Goal: Task Accomplishment & Management: Complete application form

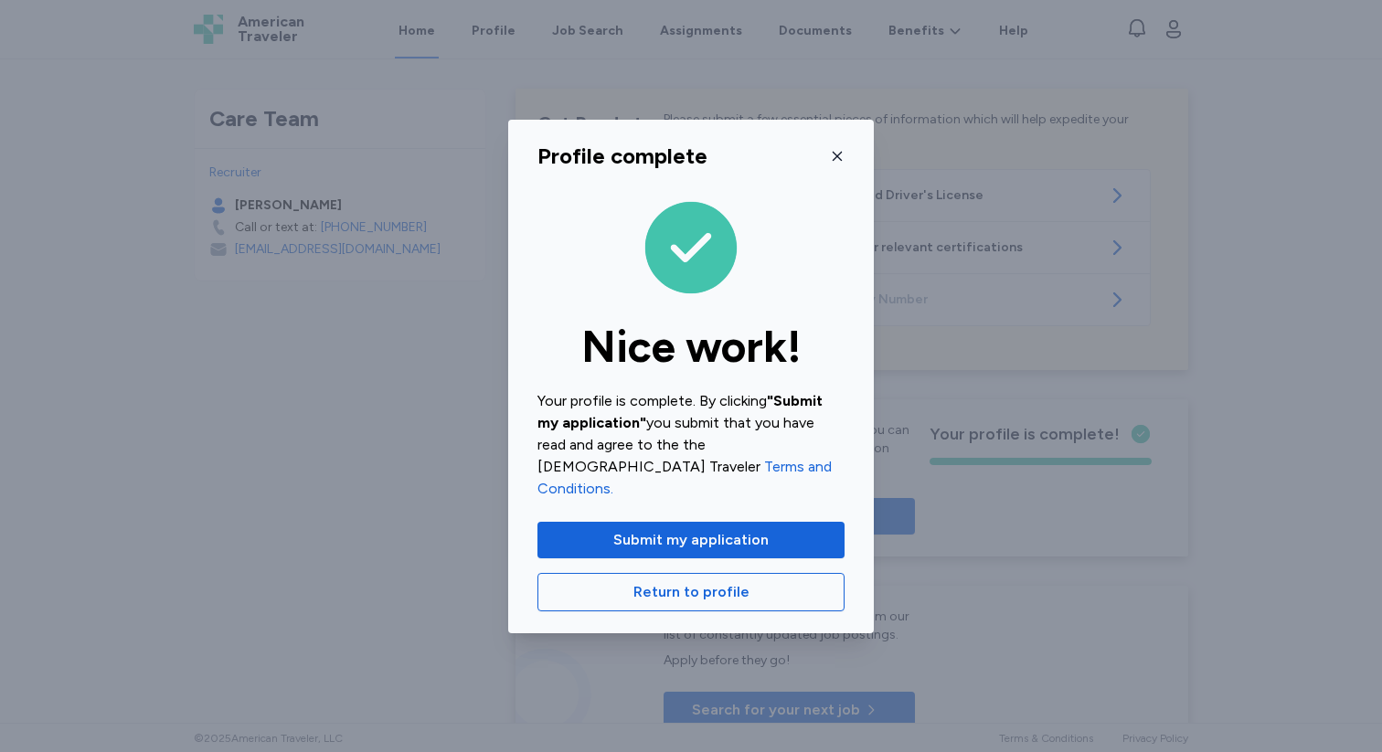
click at [835, 163] on icon "button" at bounding box center [837, 156] width 15 height 15
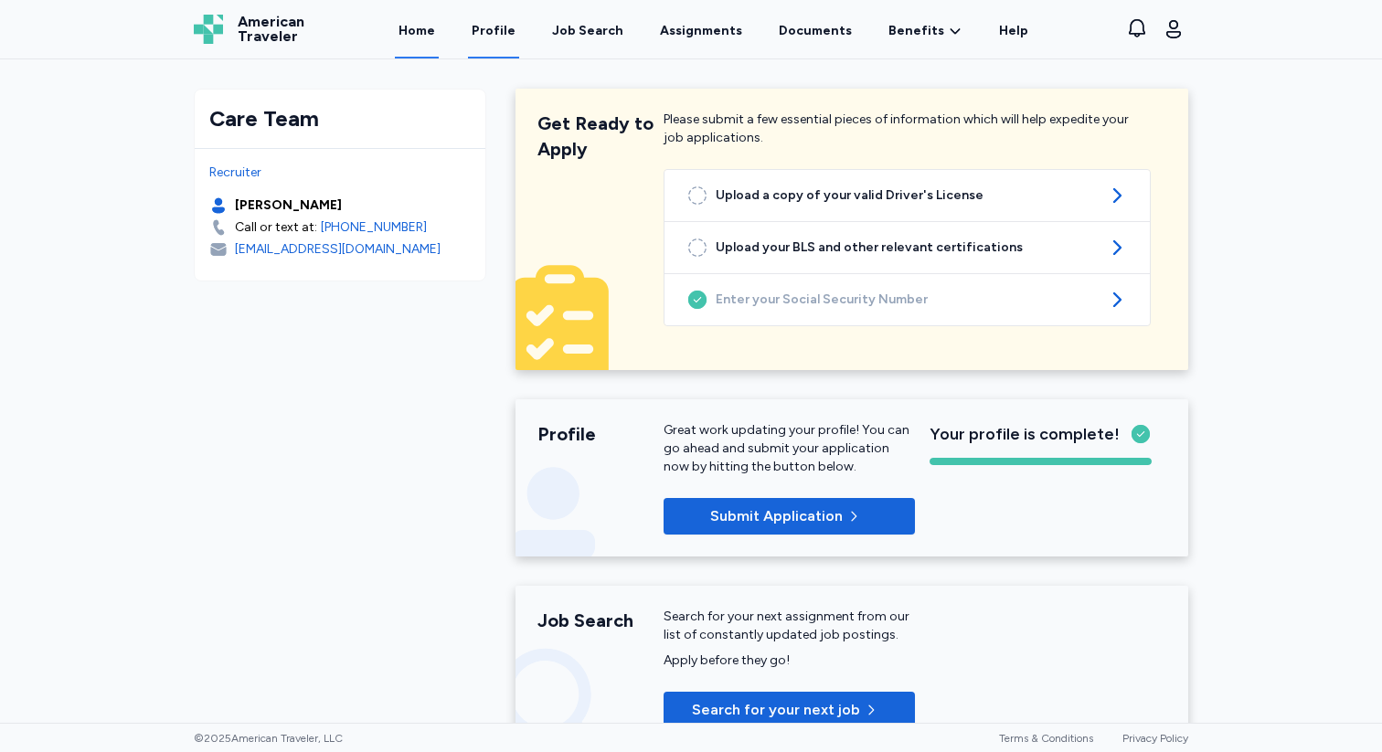
click at [494, 34] on link "Profile" at bounding box center [493, 30] width 51 height 57
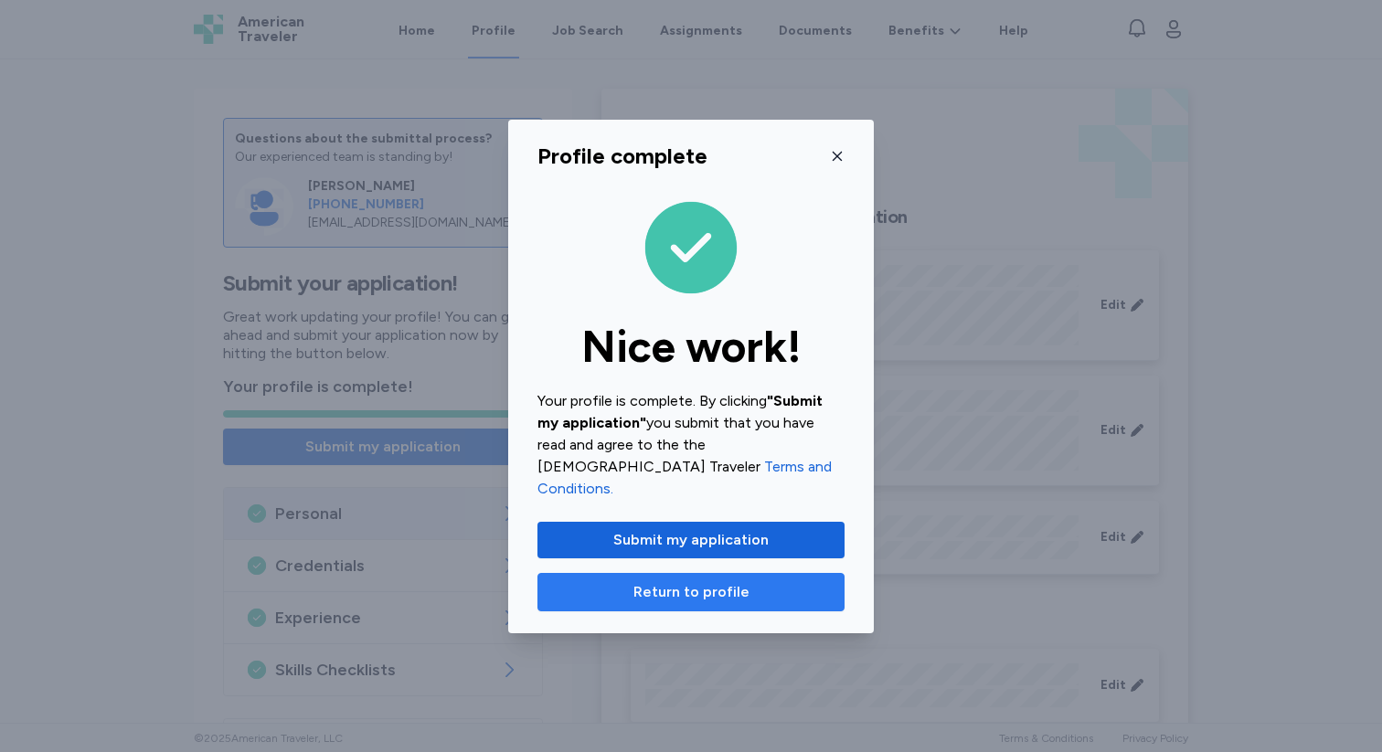
click at [682, 581] on span "Return to profile" at bounding box center [691, 592] width 116 height 22
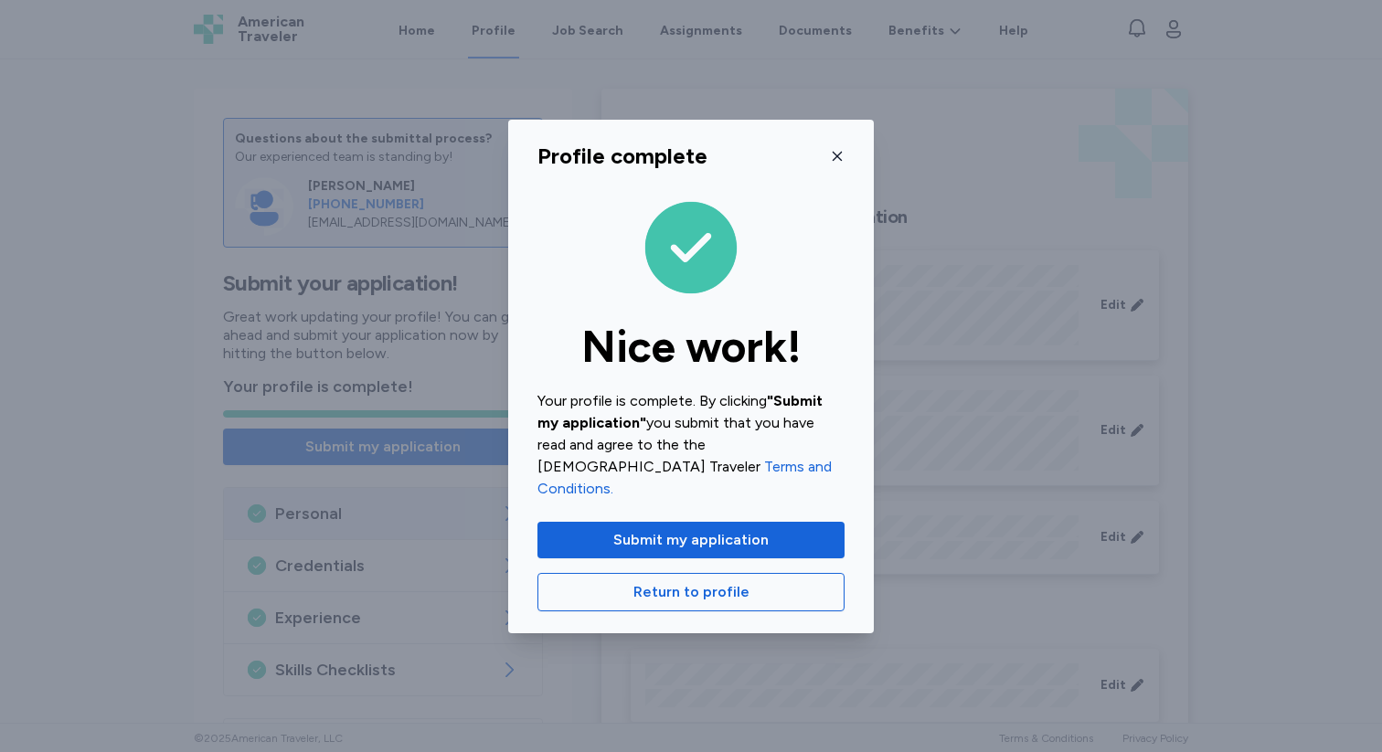
click at [834, 183] on div "Profile complete Nice work! Your profile is complete. By clicking "Submit my ap…" at bounding box center [691, 377] width 366 height 514
click at [835, 164] on icon "button" at bounding box center [837, 156] width 15 height 15
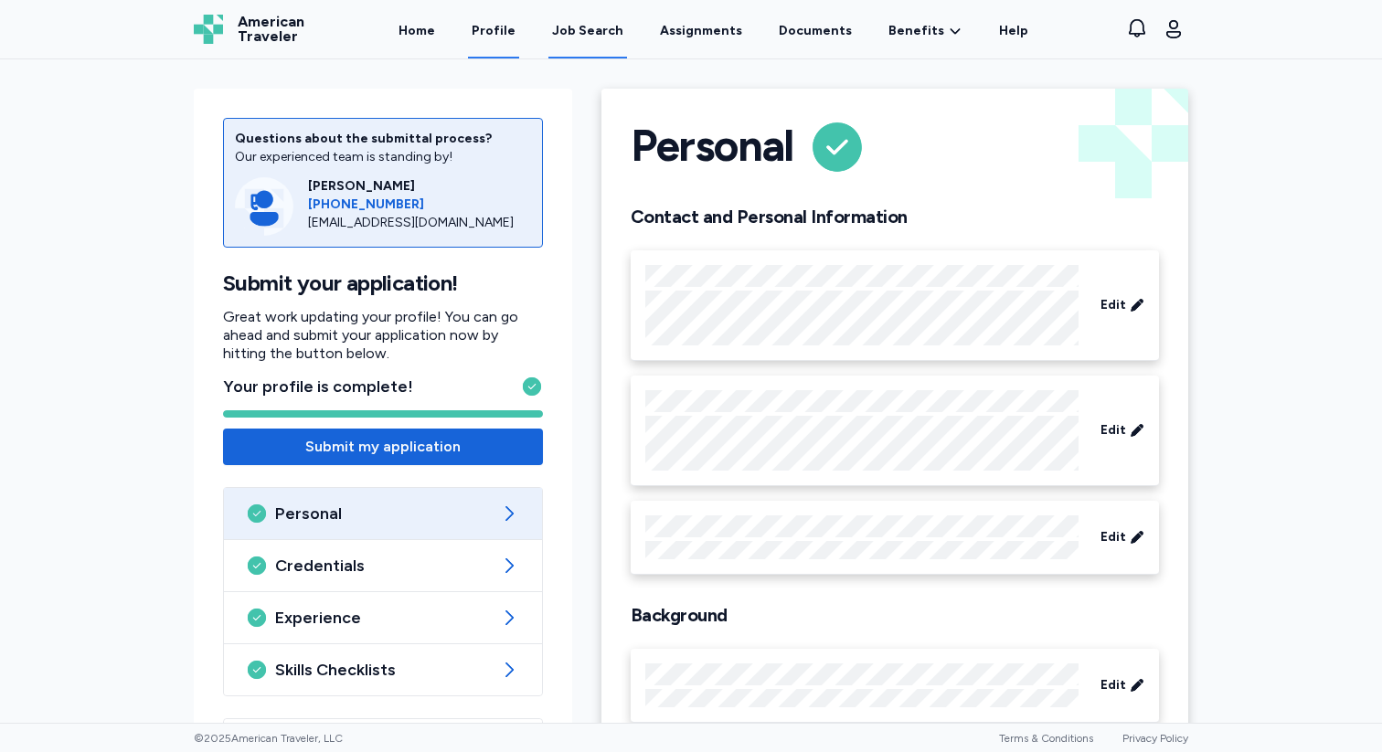
click at [602, 40] on link "Job Search" at bounding box center [587, 30] width 79 height 57
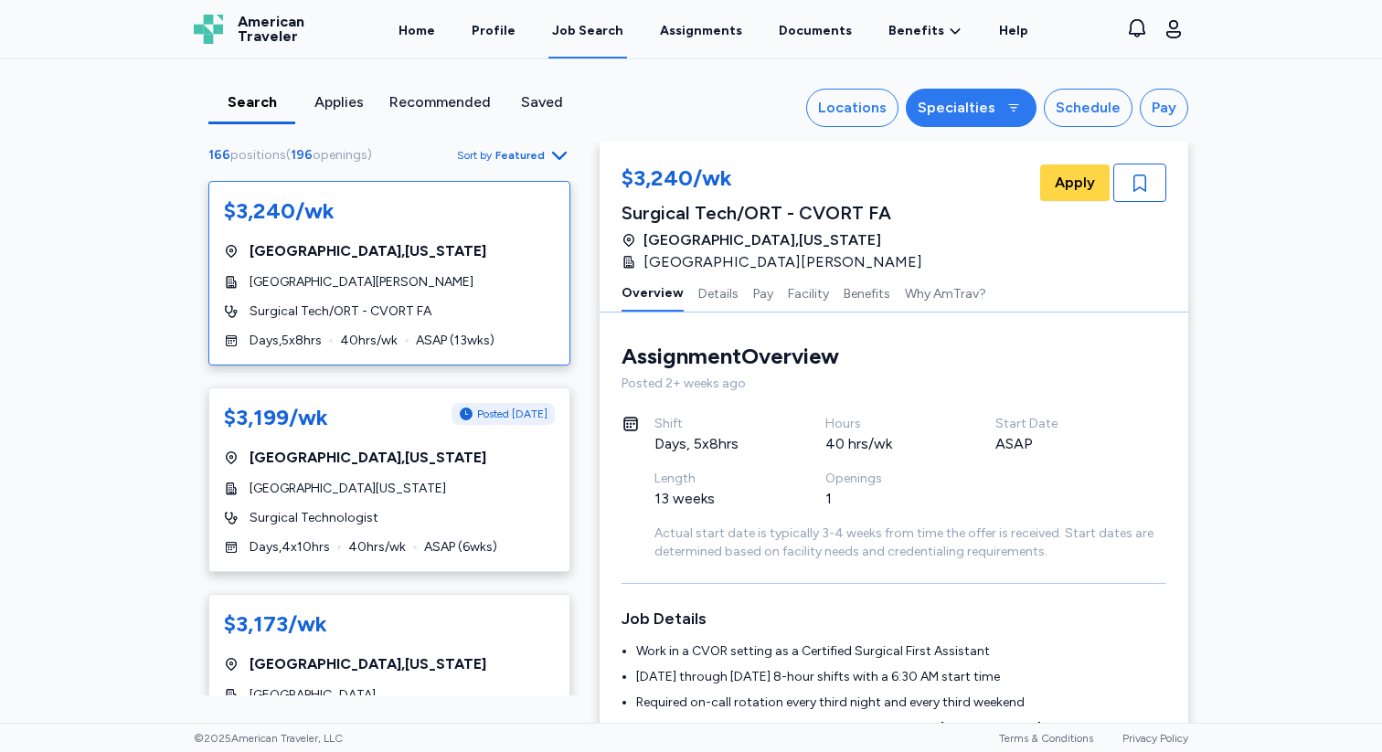
click at [966, 105] on div "Specialties" at bounding box center [957, 108] width 78 height 22
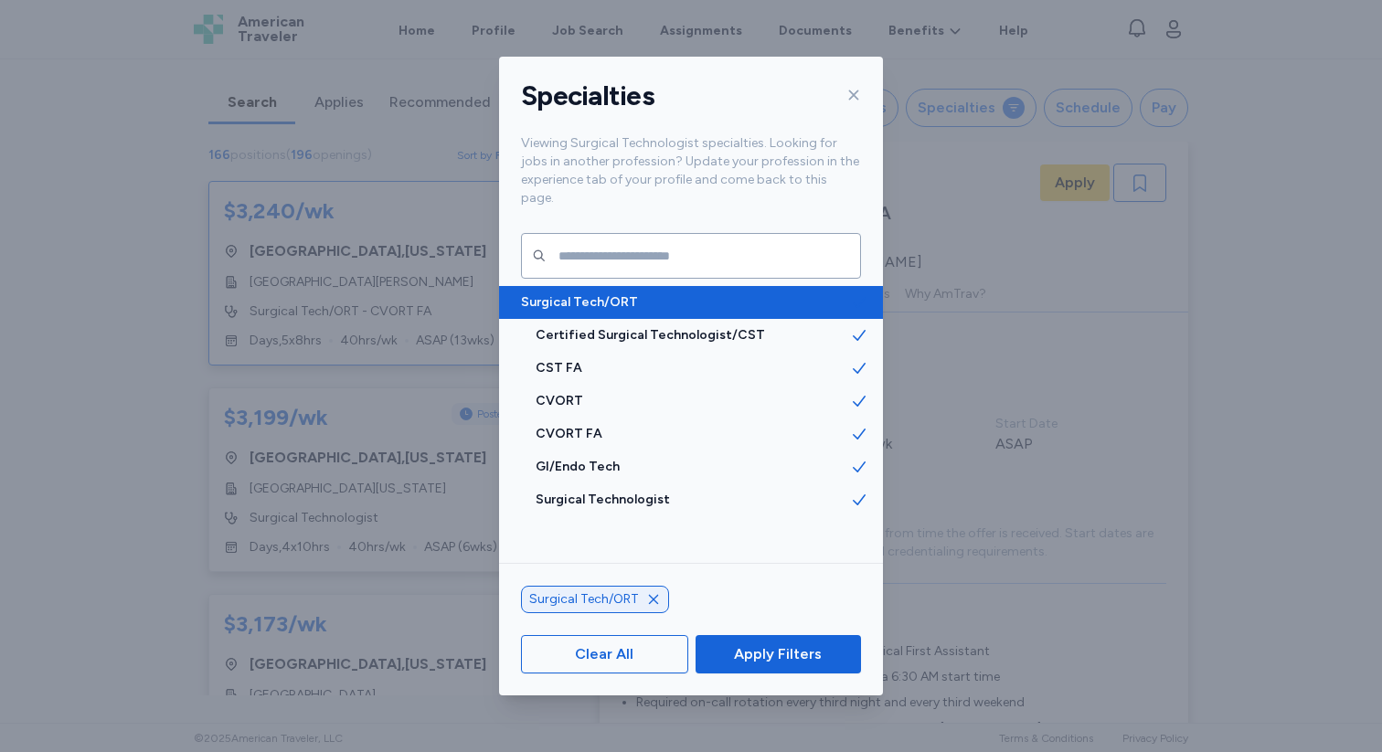
click at [729, 294] on div "Surgical Tech/ORT" at bounding box center [691, 302] width 384 height 33
click at [731, 293] on span "Surgical Tech/ORT" at bounding box center [685, 302] width 329 height 18
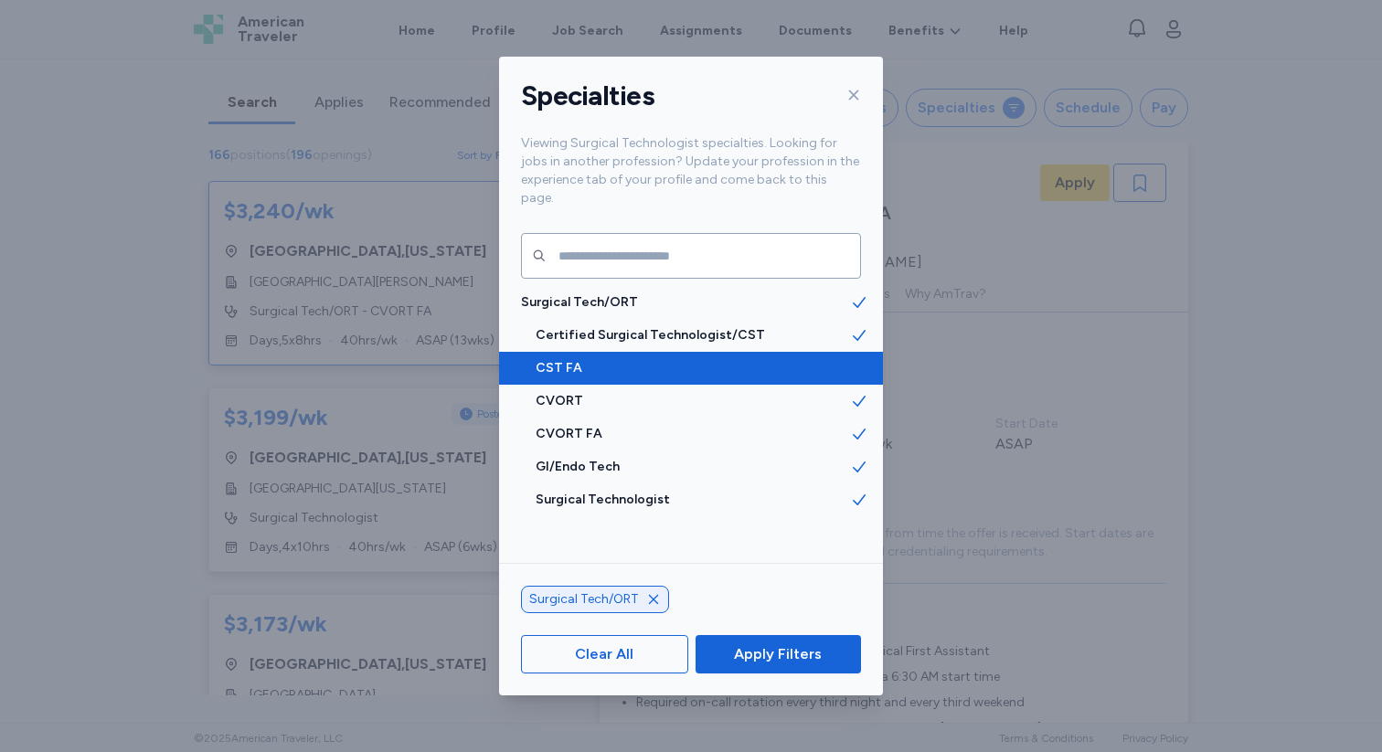
click at [702, 359] on span "CST FA" at bounding box center [693, 368] width 314 height 18
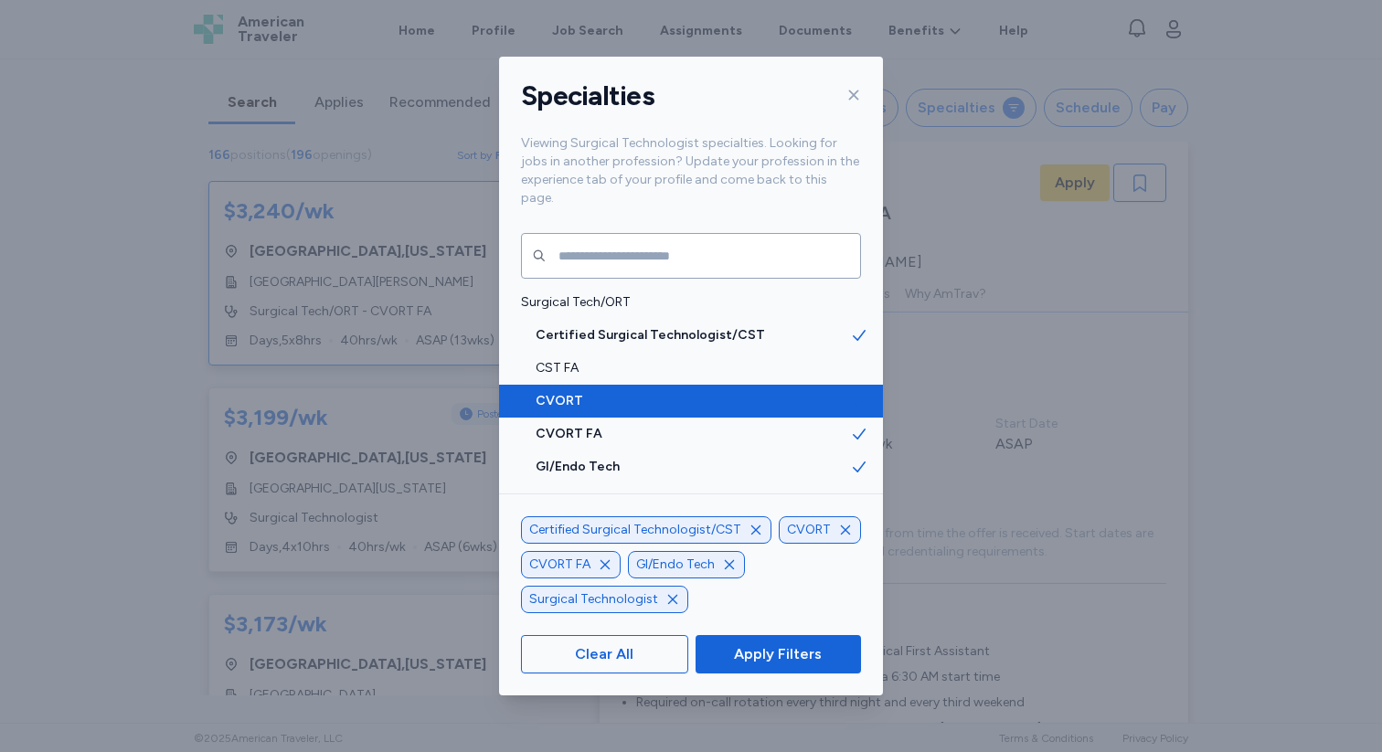
click at [690, 392] on span "CVORT" at bounding box center [693, 401] width 314 height 18
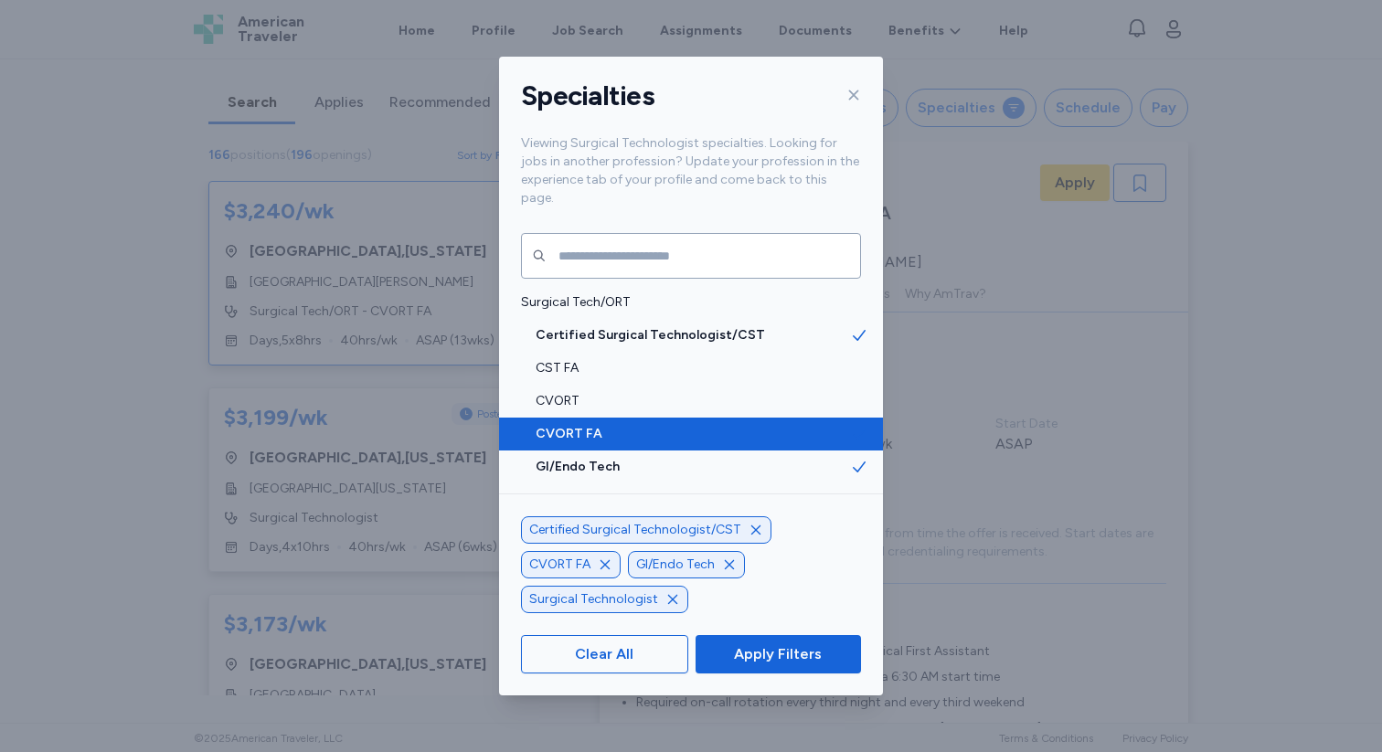
click at [683, 418] on div "CVORT FA" at bounding box center [691, 434] width 384 height 33
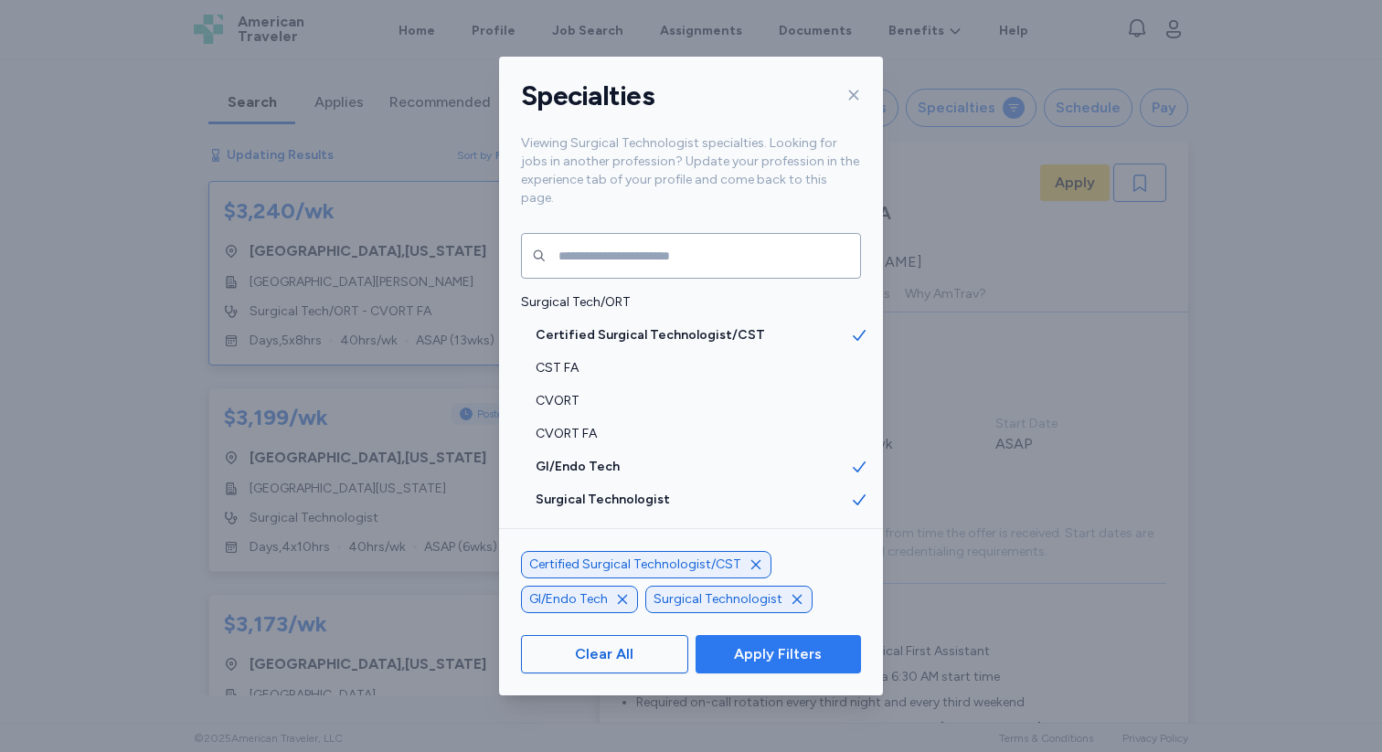
click at [750, 661] on span "Apply Filters" at bounding box center [778, 655] width 88 height 22
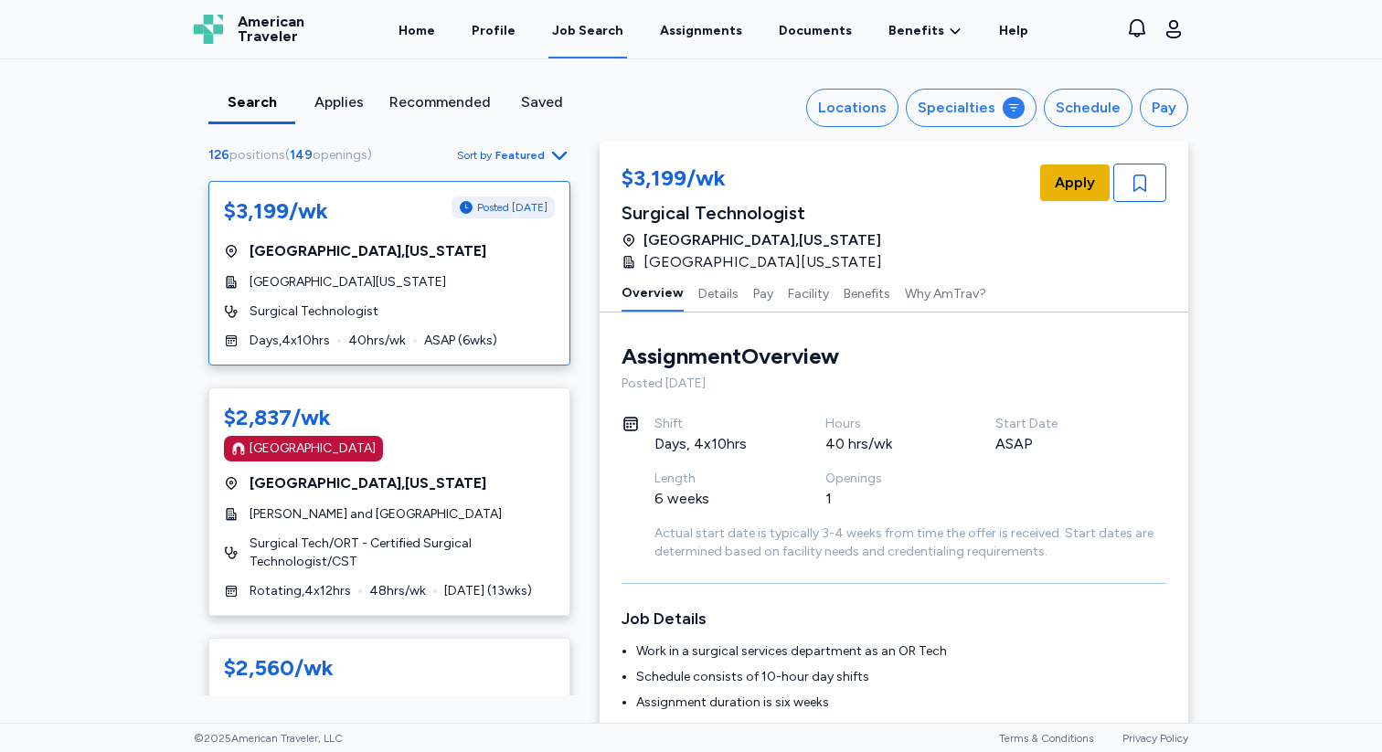
click at [1071, 178] on span "Apply" at bounding box center [1075, 183] width 40 height 22
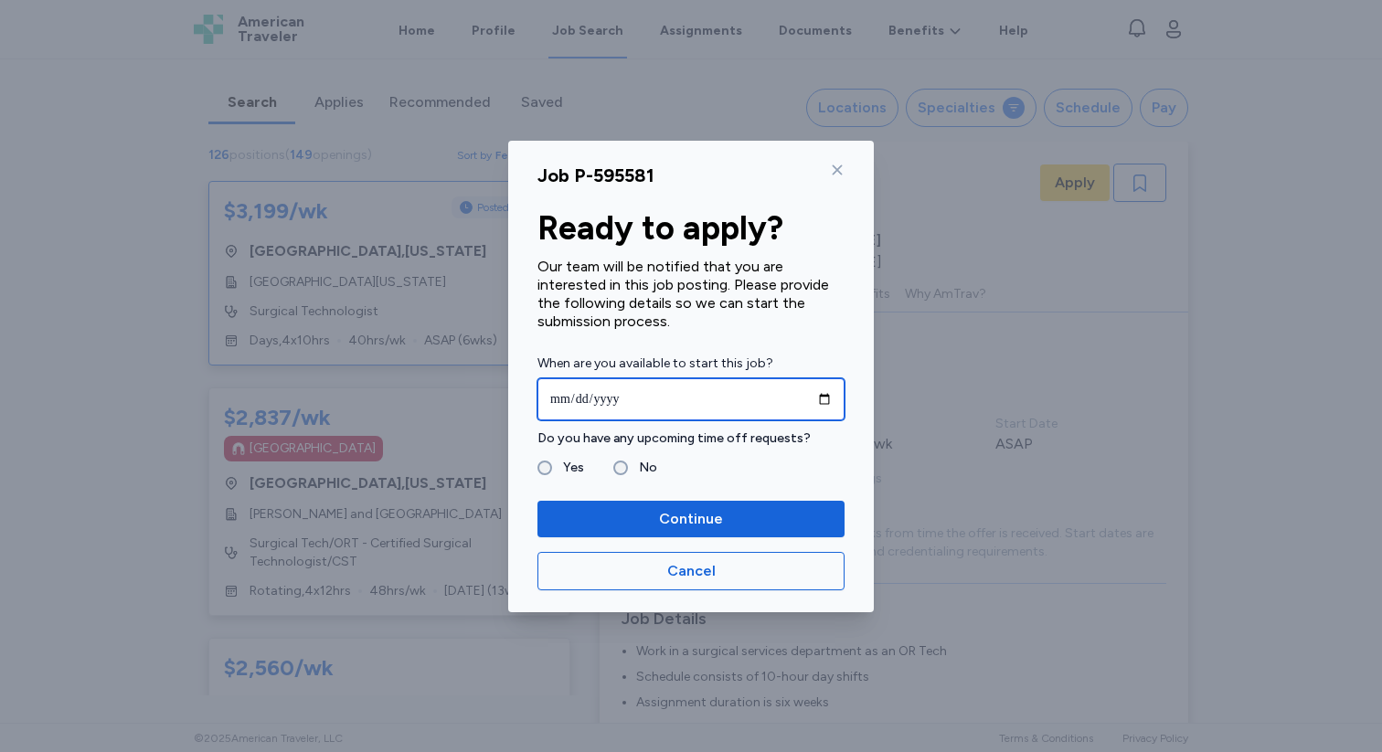
click at [711, 406] on input "date" at bounding box center [690, 399] width 307 height 42
type input "**********"
click at [564, 459] on label "Yes" at bounding box center [568, 468] width 32 height 22
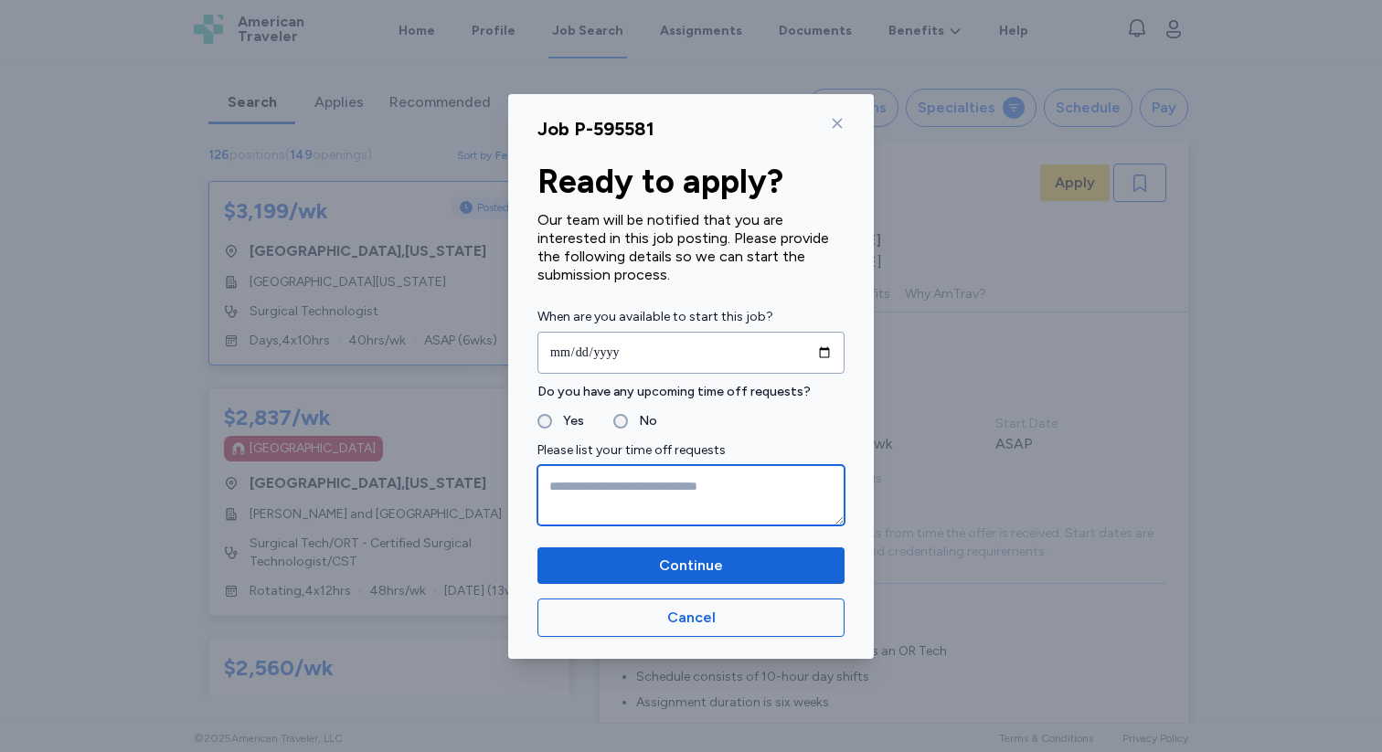
click at [586, 484] on textarea at bounding box center [690, 495] width 307 height 60
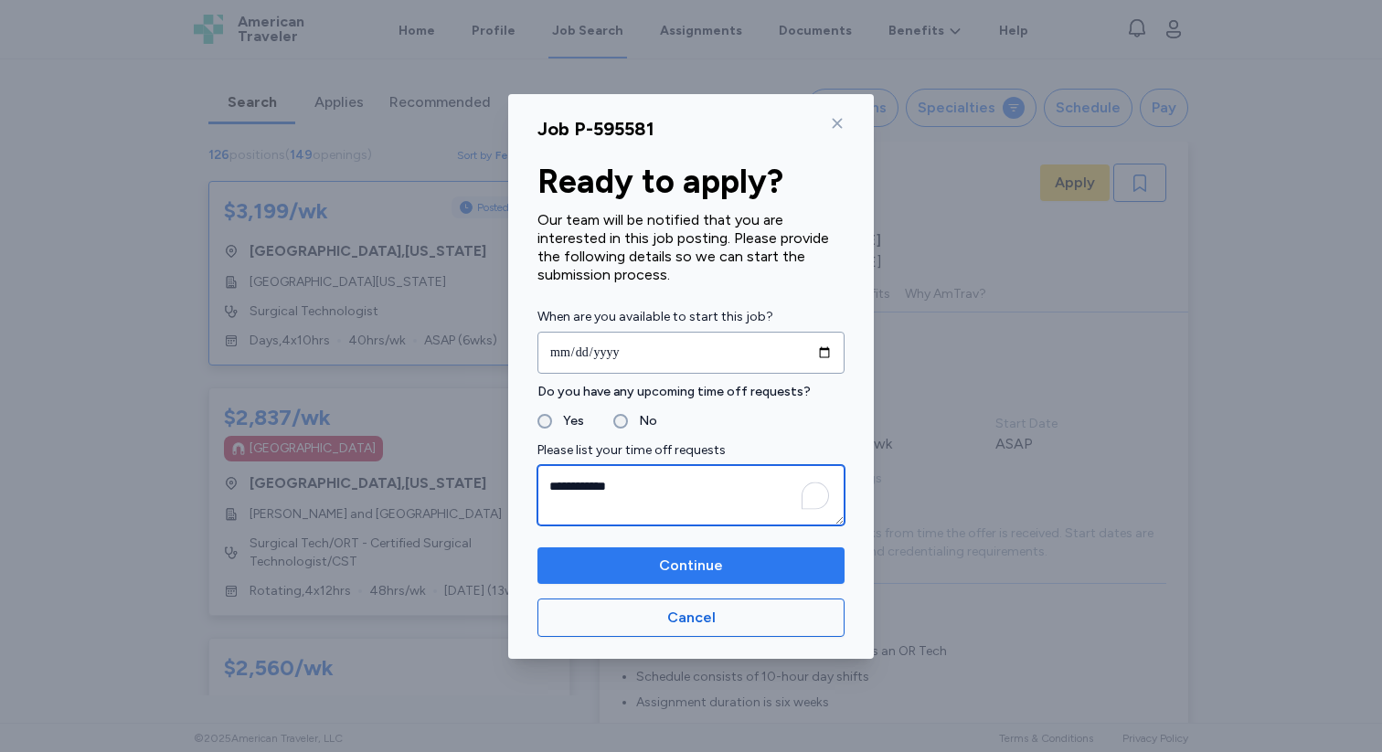
type textarea "**********"
click at [634, 555] on span "Continue" at bounding box center [691, 566] width 278 height 22
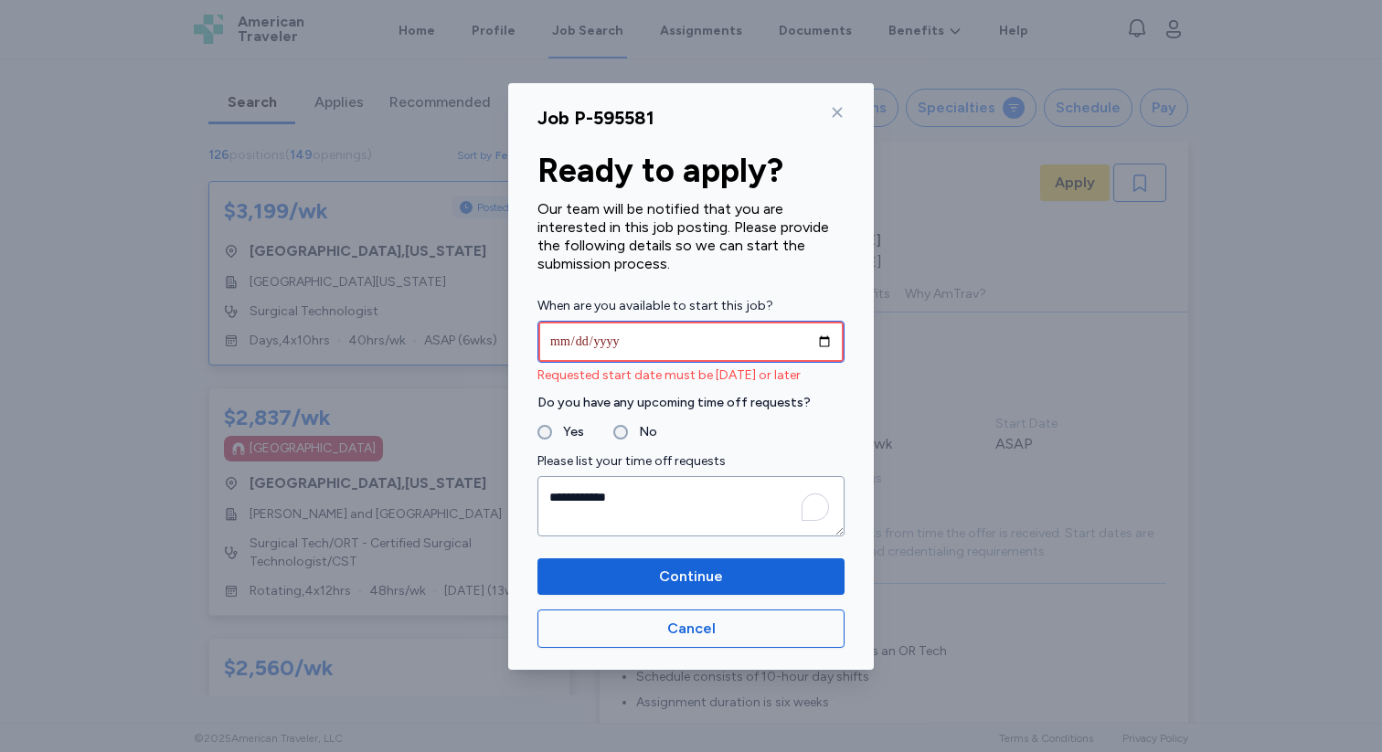
click at [681, 342] on input "**********" at bounding box center [690, 342] width 307 height 42
click at [630, 333] on input "**********" at bounding box center [690, 342] width 307 height 42
click at [609, 342] on input "**********" at bounding box center [690, 342] width 307 height 42
type input "**********"
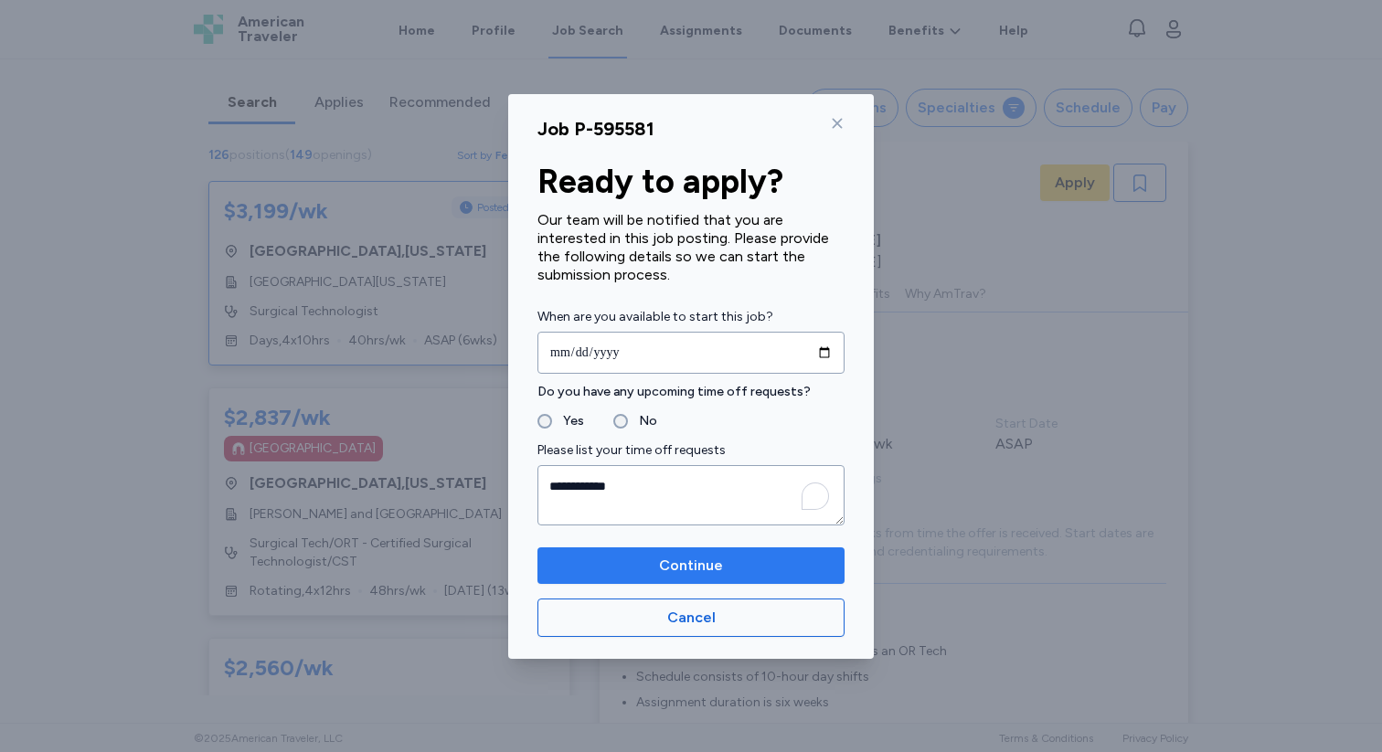
click at [688, 556] on span "Continue" at bounding box center [691, 566] width 64 height 22
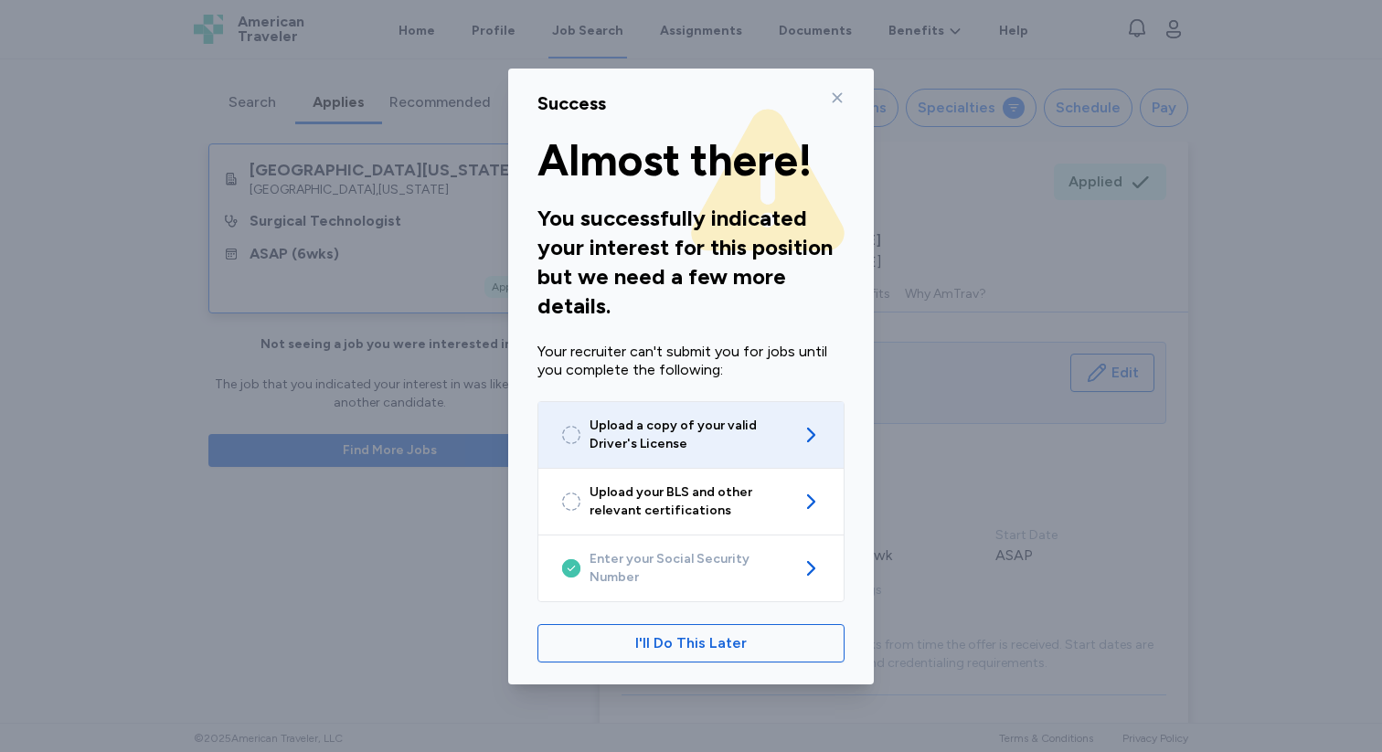
click at [767, 442] on span "Upload a copy of your valid Driver's License" at bounding box center [691, 435] width 203 height 37
click at [729, 453] on span "Upload a copy of your valid Driver's License" at bounding box center [691, 435] width 203 height 37
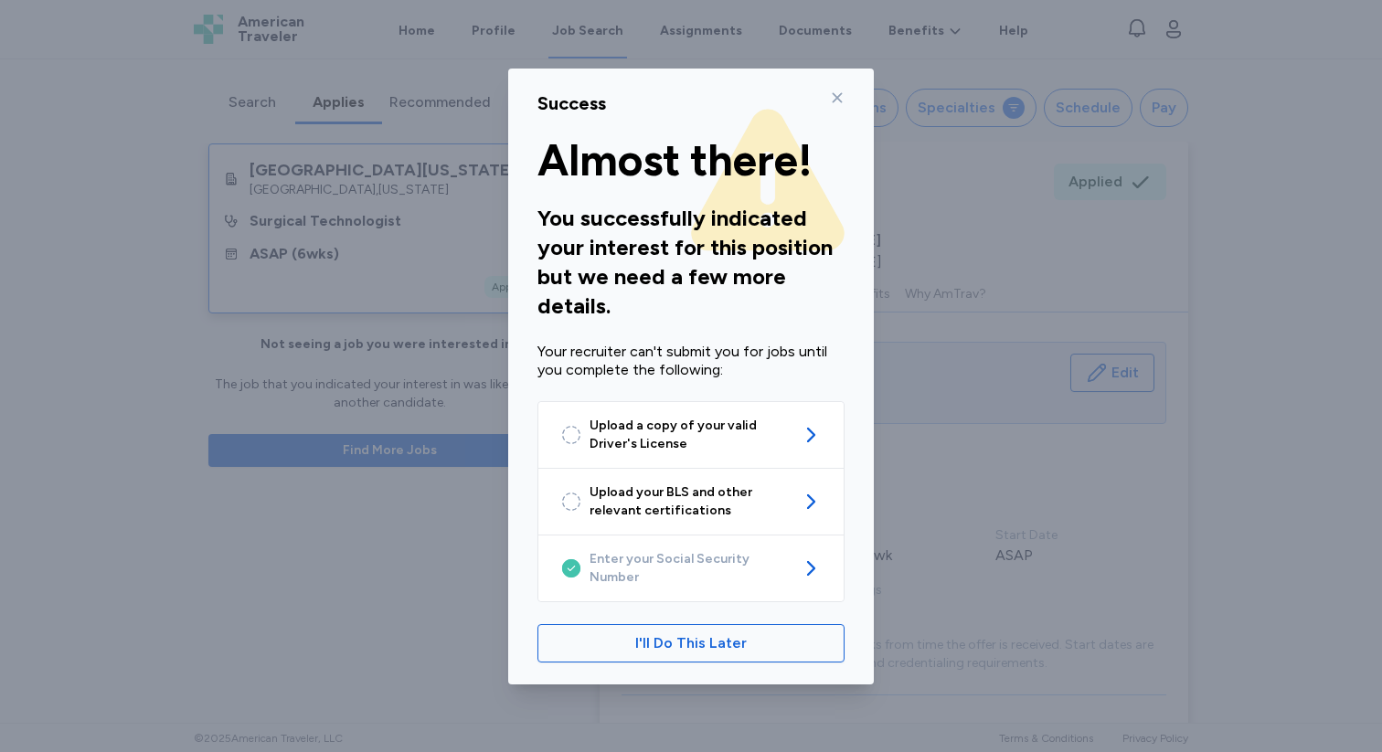
click at [835, 105] on icon at bounding box center [837, 97] width 15 height 15
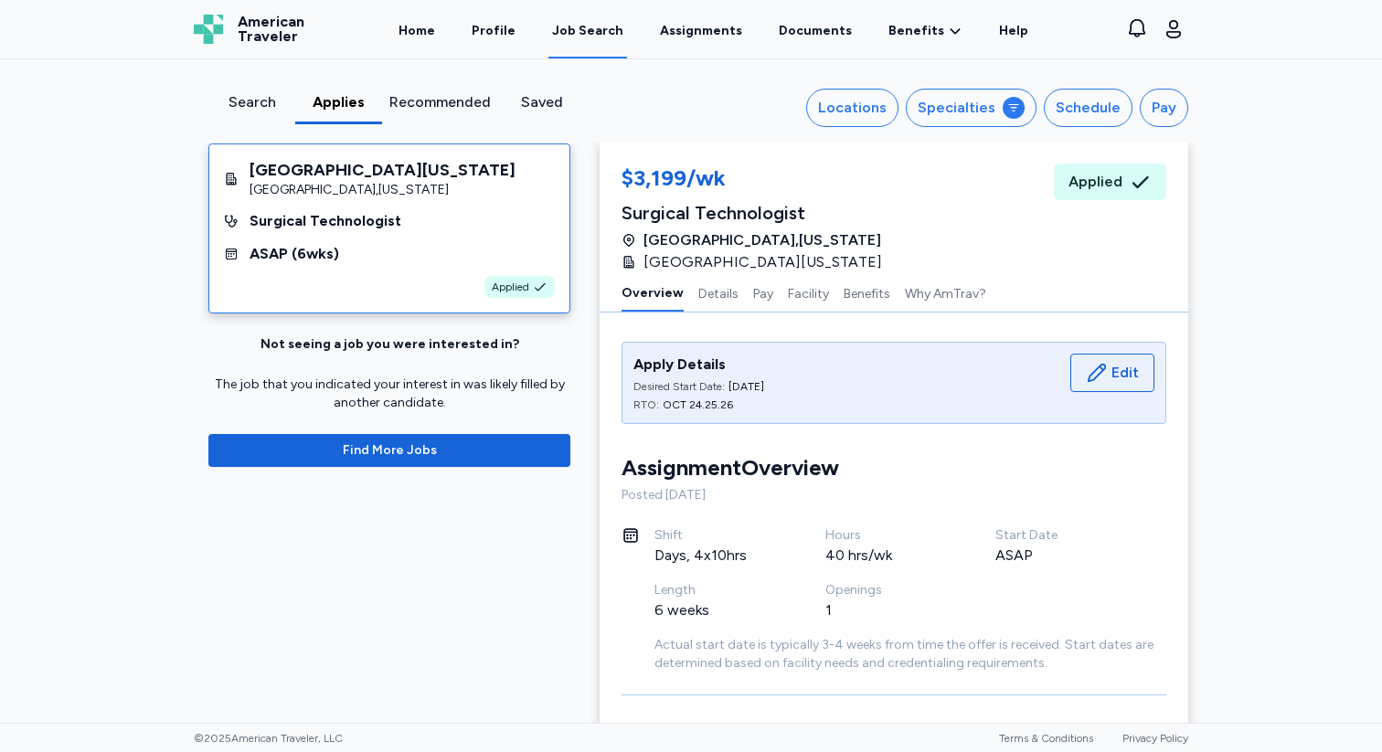
click at [269, 106] on div "Search" at bounding box center [252, 102] width 72 height 22
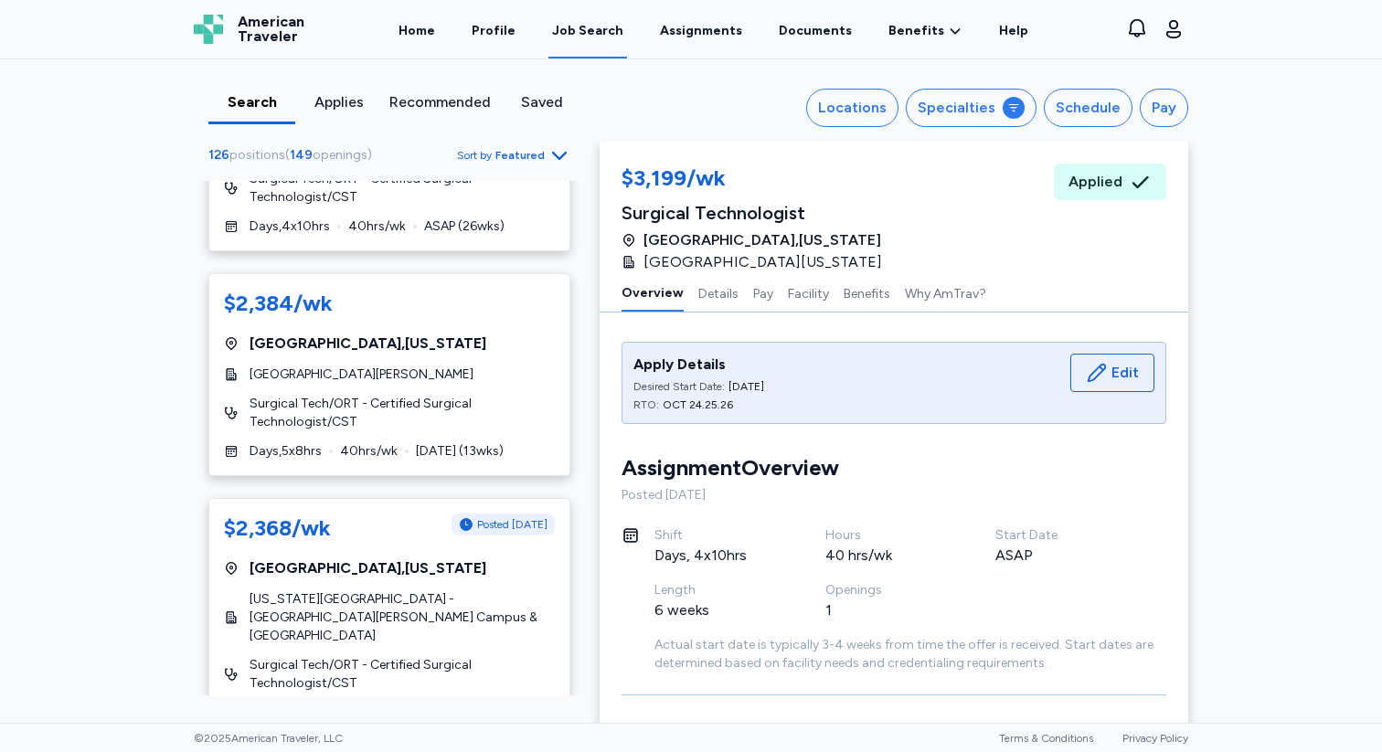
scroll to position [1324, 0]
click at [1084, 107] on div "Schedule" at bounding box center [1088, 108] width 65 height 22
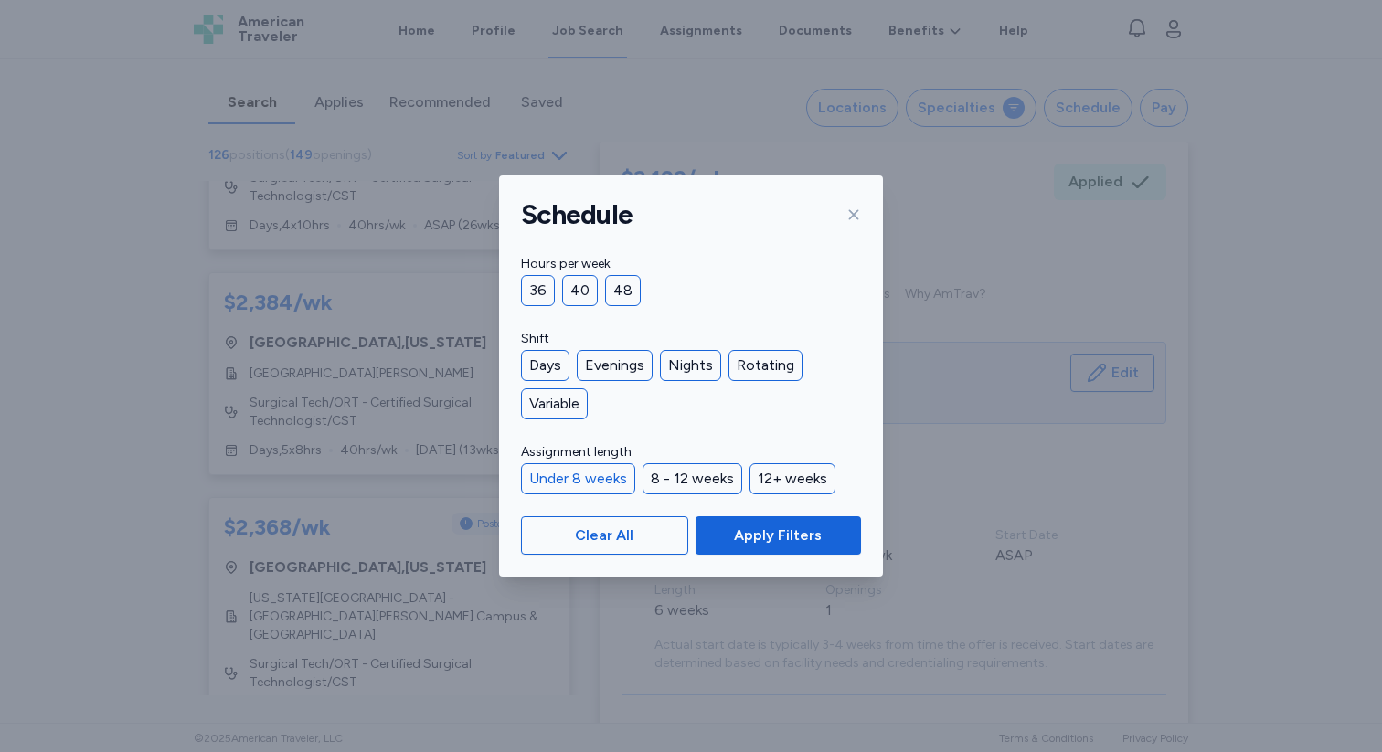
click at [601, 477] on div "Under 8 weeks" at bounding box center [578, 478] width 114 height 31
click at [753, 527] on span "Apply Filters" at bounding box center [778, 536] width 88 height 22
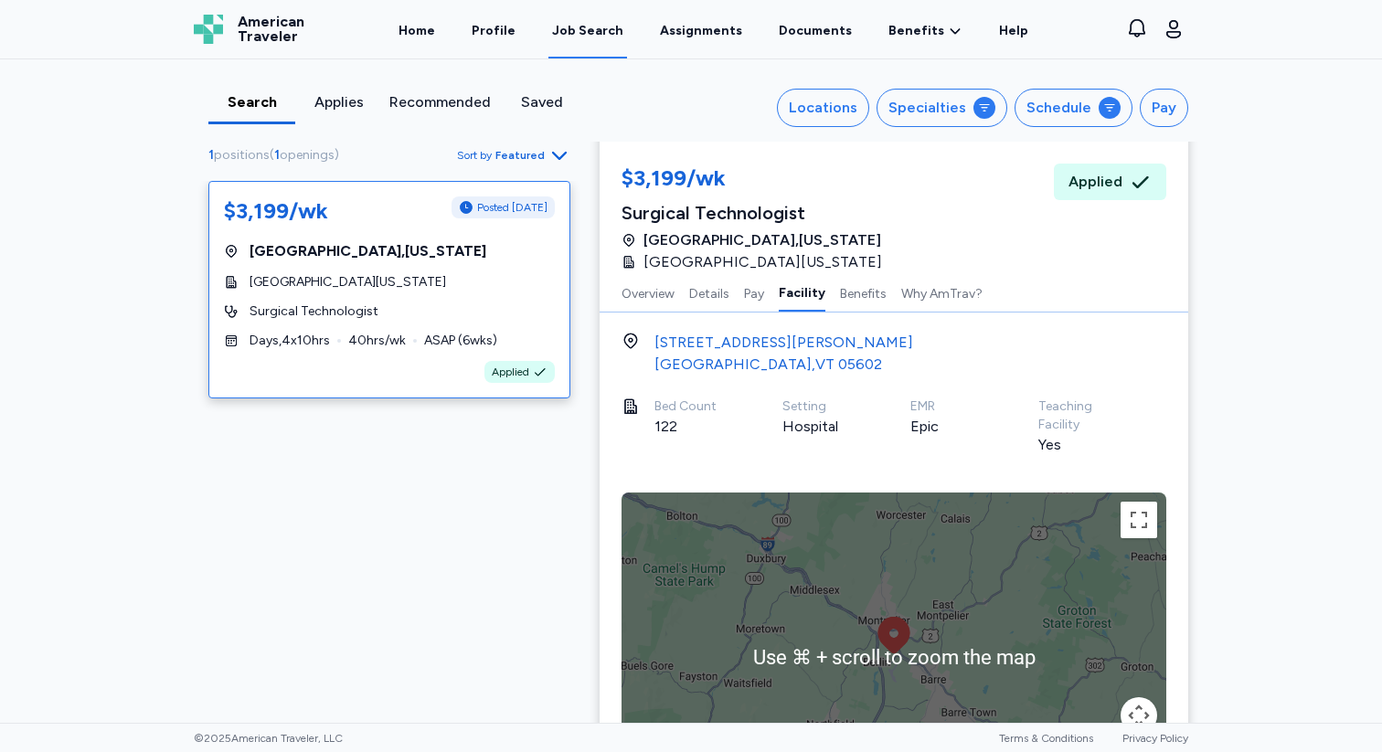
scroll to position [1673, 0]
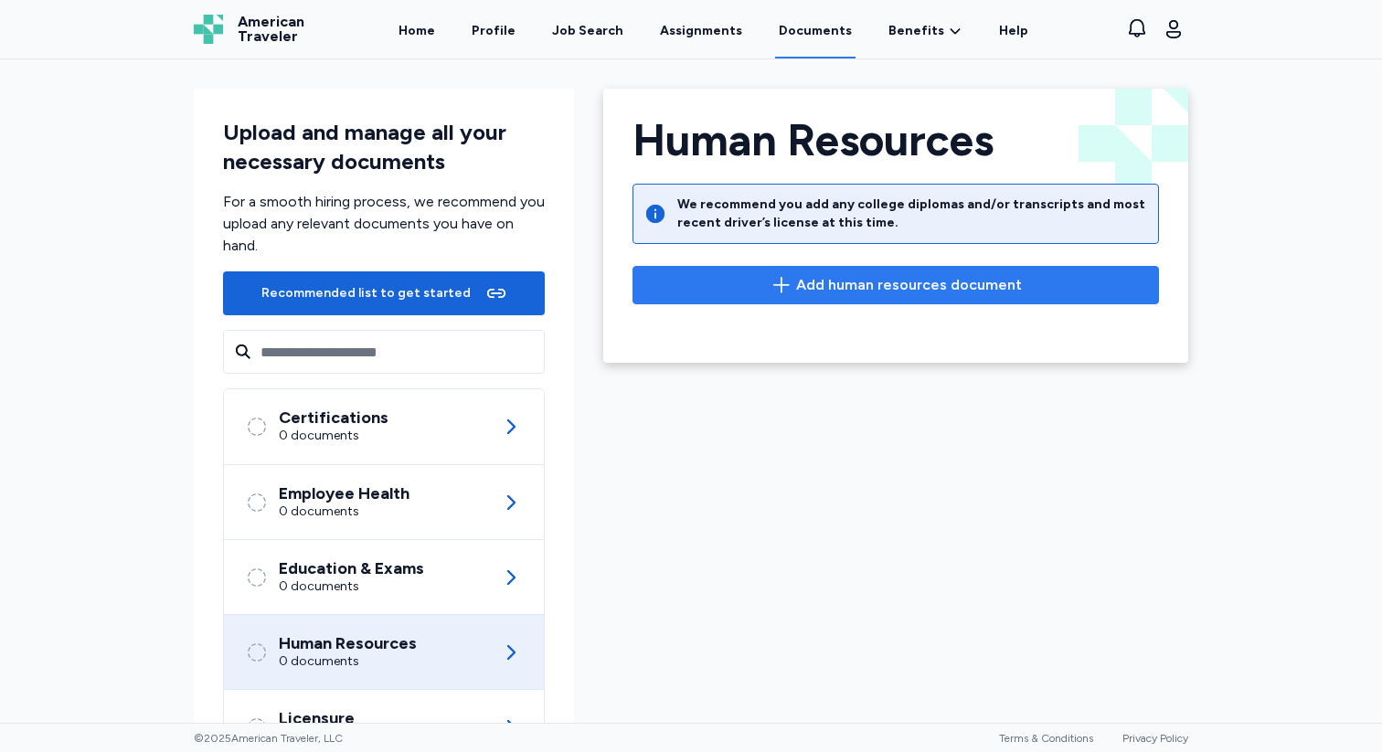
click at [728, 282] on span "Add human resources document" at bounding box center [895, 285] width 495 height 22
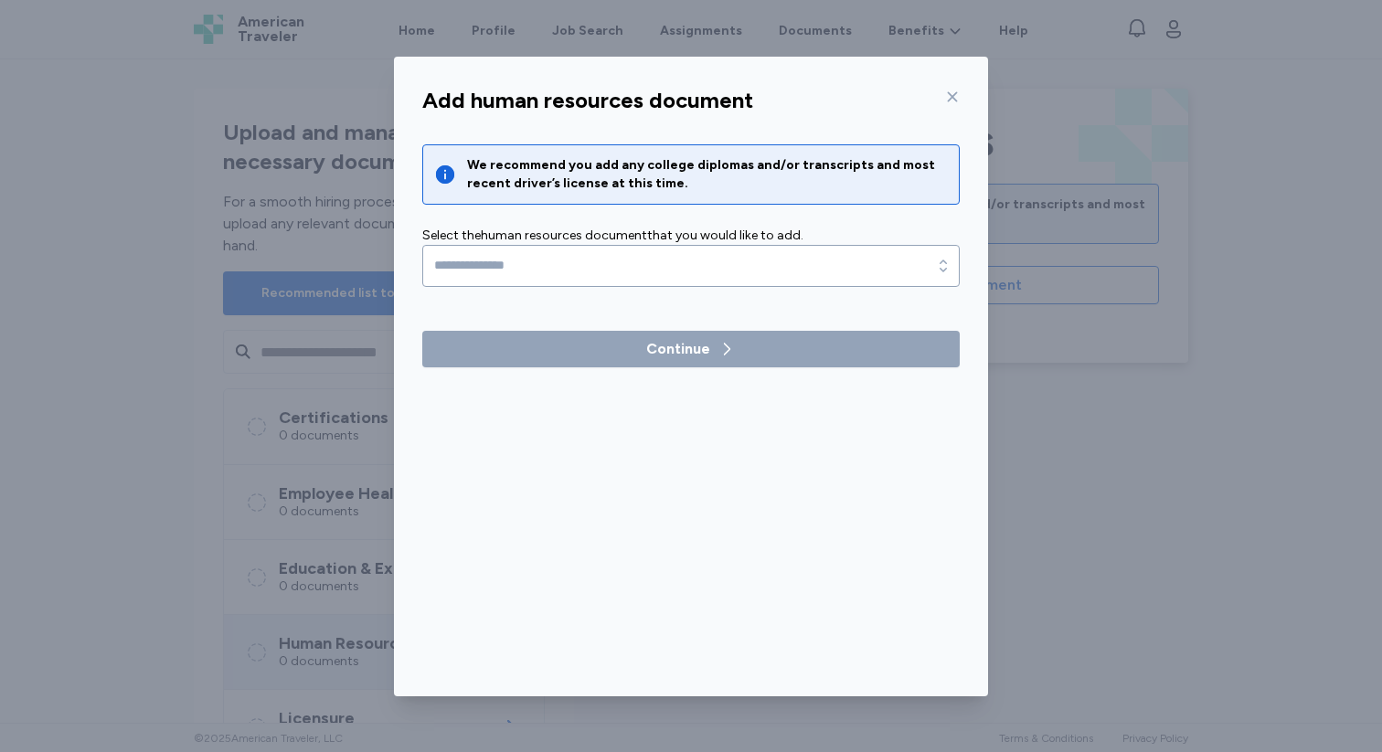
click at [963, 74] on div "Add human resources document We recommend you add any college diplomas and/or t…" at bounding box center [691, 377] width 594 height 640
click at [957, 80] on div "Add human resources document" at bounding box center [691, 101] width 567 height 44
click at [952, 88] on div at bounding box center [949, 96] width 22 height 29
